Goal: Navigation & Orientation: Find specific page/section

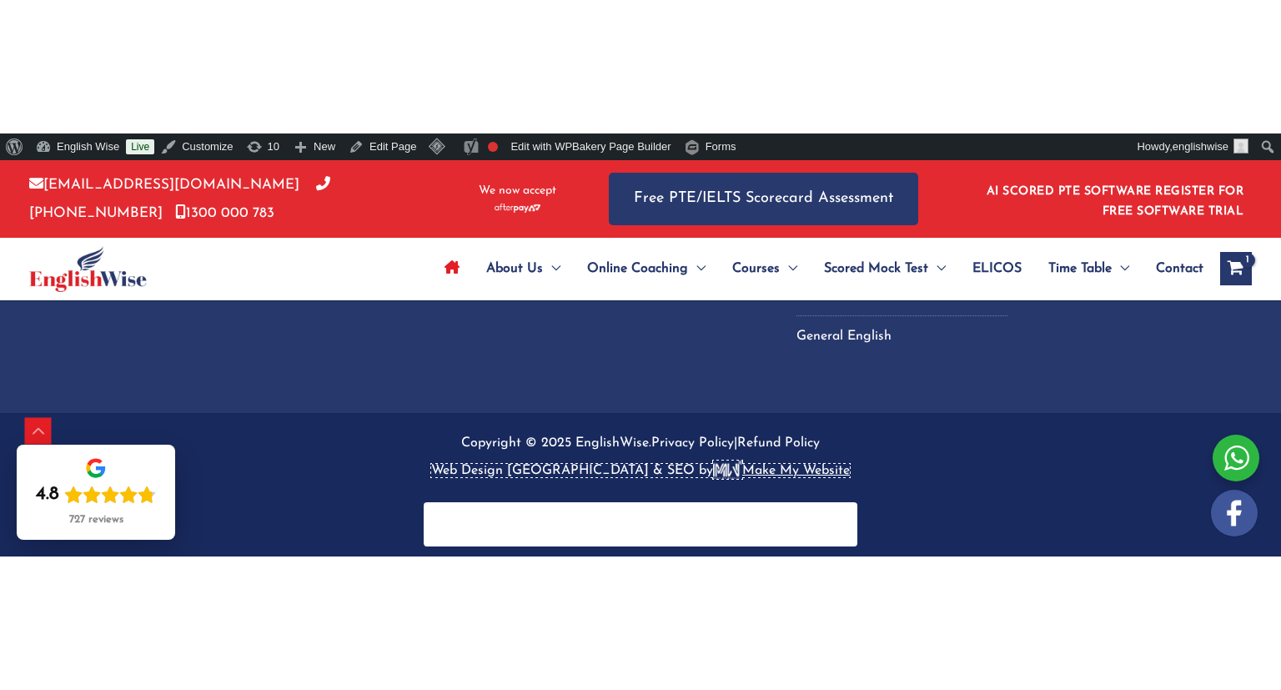
scroll to position [5944, 0]
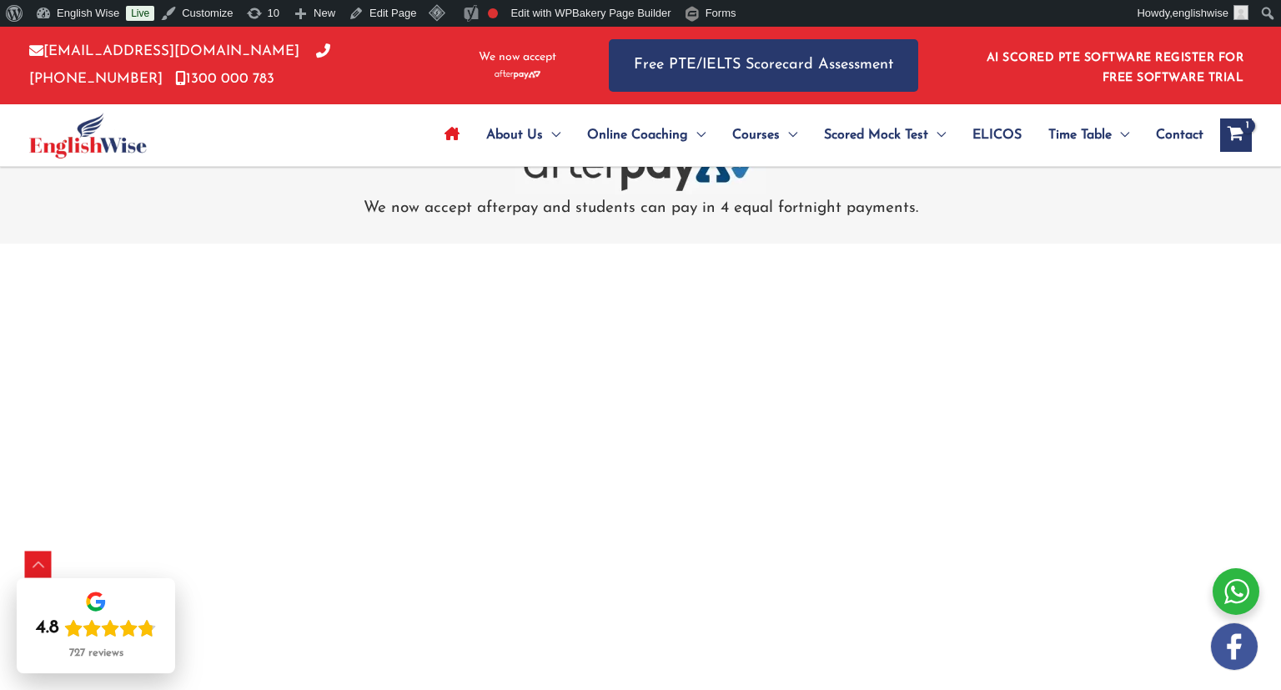
scroll to position [5913, 0]
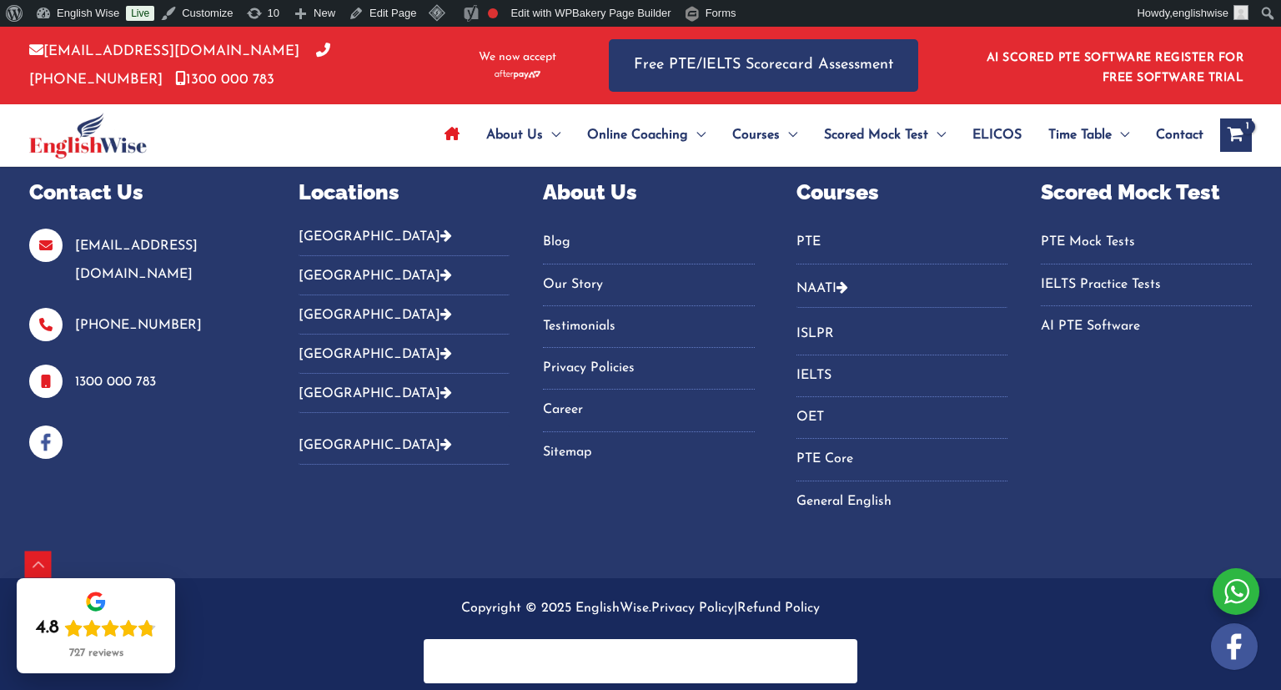
click at [1042, 516] on div "Courses PTE NAATI Naati CCL Hindi Naati CCL Punjabi Naati CCL Nepali Naati CCL …" at bounding box center [1025, 361] width 456 height 368
